Goal: Book appointment/travel/reservation

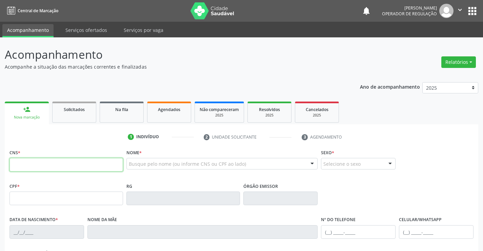
click at [59, 162] on input "text" at bounding box center [66, 165] width 114 height 14
type input "707 6042 9396 3592"
type input "[DATE]"
type input "[PHONE_NUMBER]"
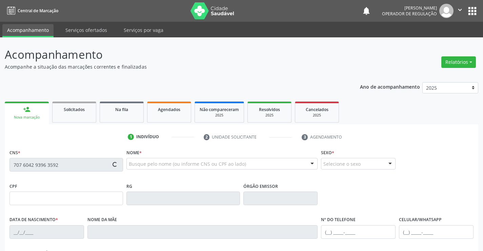
type input "559.687.595-34"
type input "S/N"
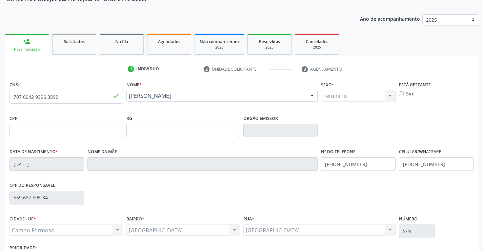
scroll to position [117, 0]
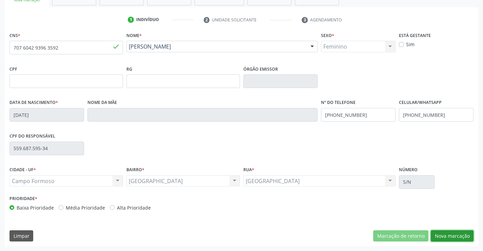
drag, startPoint x: 456, startPoint y: 237, endPoint x: 430, endPoint y: 223, distance: 29.6
click at [455, 237] on button "Nova marcação" at bounding box center [452, 236] width 43 height 12
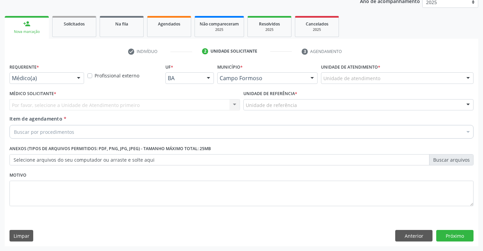
scroll to position [85, 0]
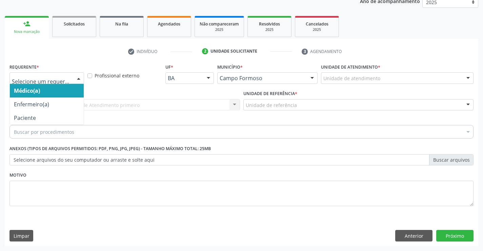
drag, startPoint x: 76, startPoint y: 77, endPoint x: 55, endPoint y: 107, distance: 36.3
click at [75, 84] on div "Médico(a) Enfermeiro(a) Paciente Nenhum resultado encontrado para: " " Não há n…" at bounding box center [46, 78] width 75 height 12
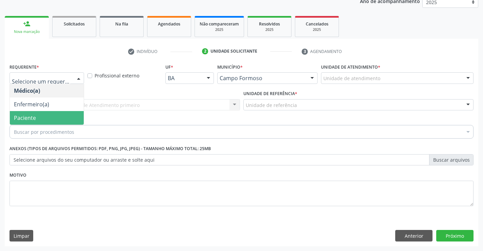
drag, startPoint x: 57, startPoint y: 114, endPoint x: 65, endPoint y: 104, distance: 13.5
click at [57, 114] on span "Paciente" at bounding box center [47, 118] width 74 height 14
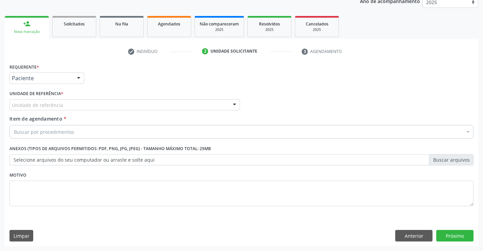
click at [65, 104] on div "Unidade de referência" at bounding box center [124, 105] width 231 height 12
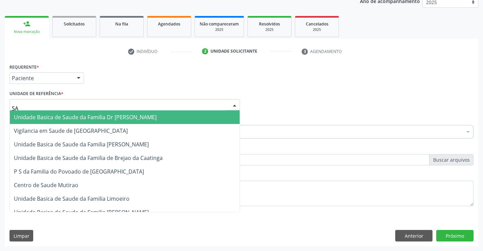
type input "SAO"
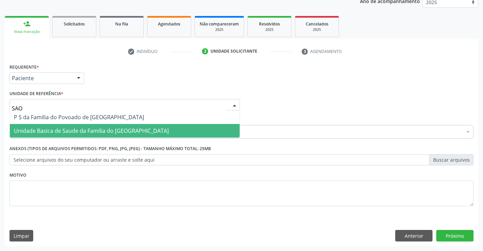
click at [95, 128] on span "Unidade Basica de Saude da Familia do [GEOGRAPHIC_DATA]" at bounding box center [91, 130] width 155 height 7
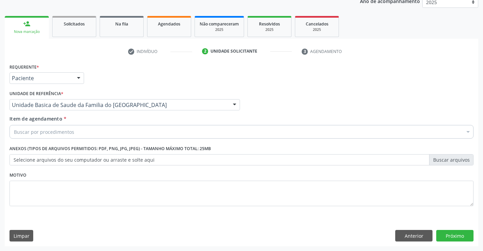
click at [87, 132] on div "Buscar por procedimentos" at bounding box center [241, 132] width 464 height 14
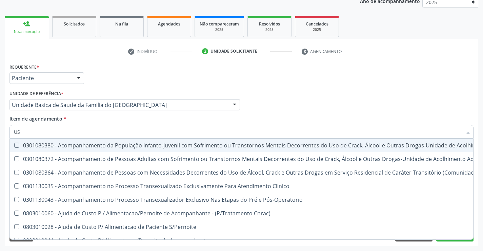
type input "USG"
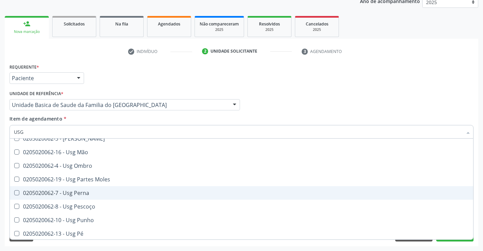
scroll to position [136, 0]
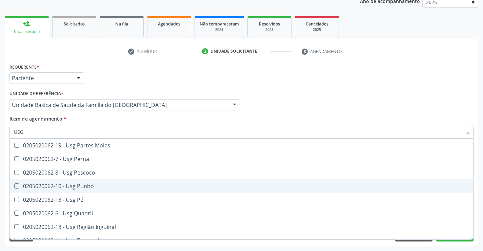
click at [91, 187] on div "0205020062-10 - Usg Punho" at bounding box center [241, 185] width 455 height 5
checkbox Punho "true"
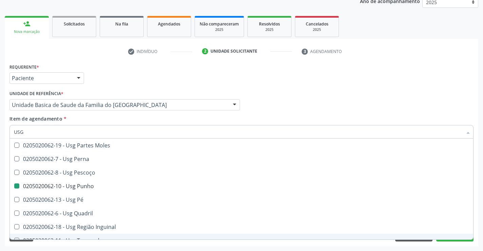
click at [115, 243] on div "Requerente * Paciente Médico(a) Enfermeiro(a) Paciente Nenhum resultado encontr…" at bounding box center [242, 154] width 474 height 184
checkbox Braço "true"
checkbox Punho "false"
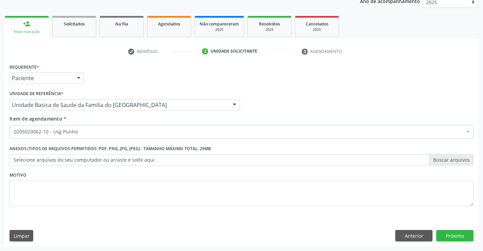
scroll to position [0, 0]
click at [447, 230] on button "Próximo" at bounding box center [454, 236] width 37 height 12
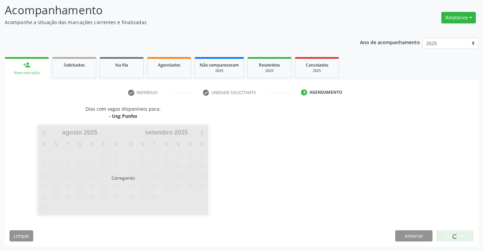
scroll to position [44, 0]
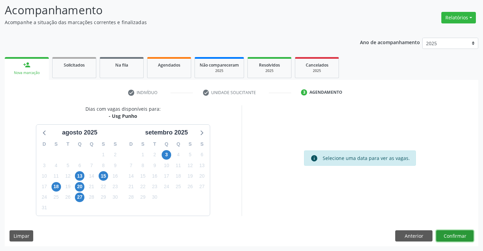
click at [445, 236] on button "Confirmar" at bounding box center [454, 236] width 37 height 12
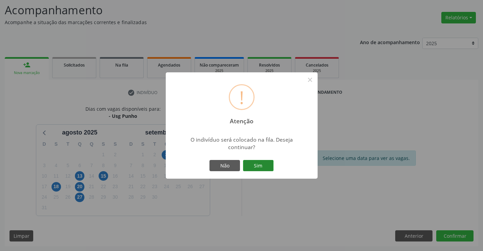
click at [265, 164] on button "Sim" at bounding box center [258, 166] width 31 height 12
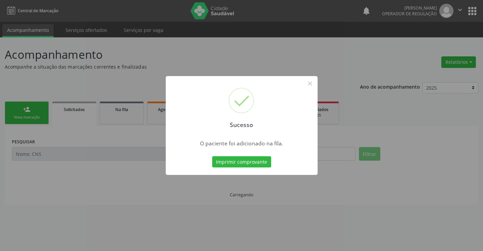
scroll to position [0, 0]
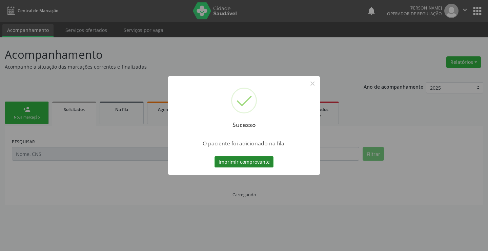
click at [262, 164] on button "Imprimir comprovante" at bounding box center [244, 162] width 59 height 12
